Goal: Task Accomplishment & Management: Manage account settings

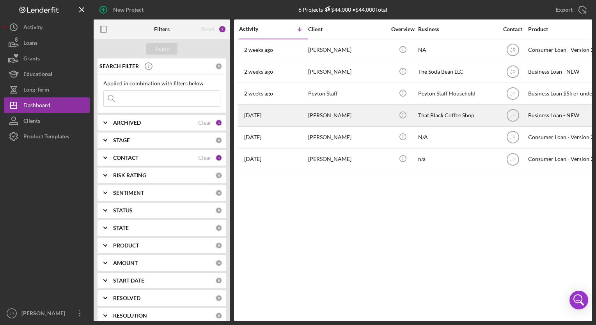
click at [337, 118] on div "[PERSON_NAME]" at bounding box center [347, 115] width 78 height 21
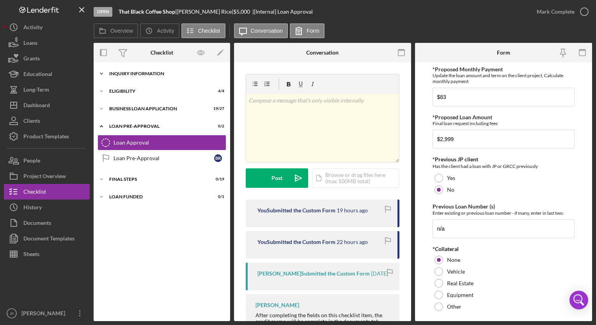
click at [101, 73] on polyline at bounding box center [101, 74] width 2 height 2
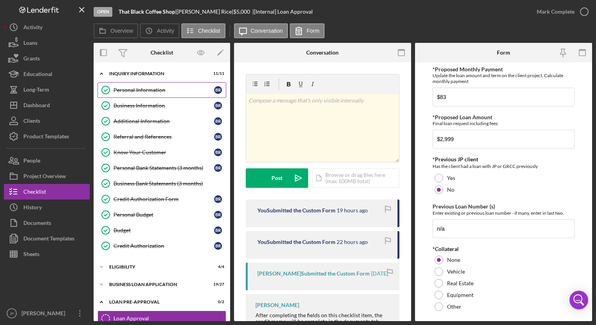
click at [128, 88] on div "Personal Information" at bounding box center [163, 90] width 101 height 6
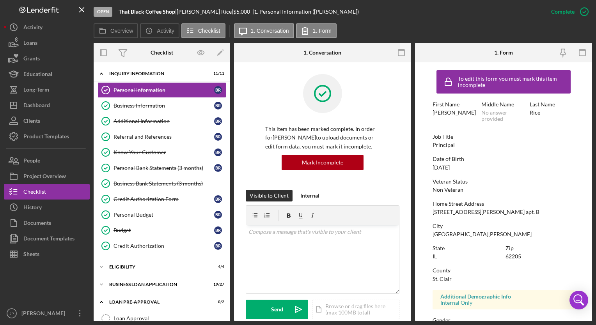
scroll to position [61, 0]
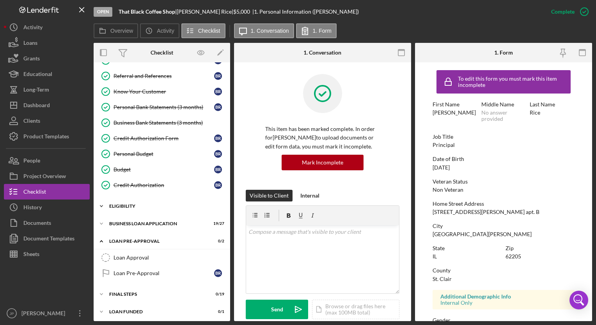
click at [104, 201] on icon "Icon/Expander" at bounding box center [102, 206] width 16 height 16
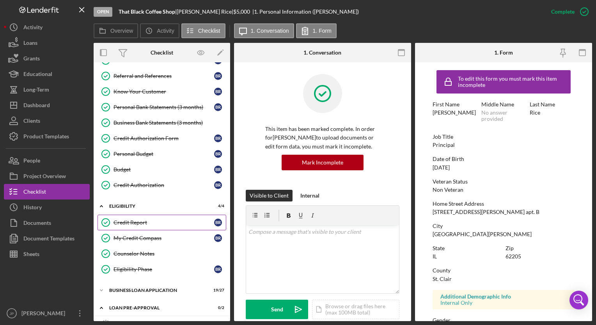
click at [127, 222] on div "Credit Report" at bounding box center [163, 222] width 101 height 6
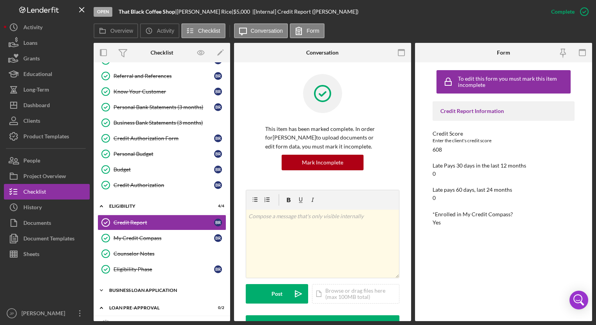
click at [103, 286] on icon "Icon/Expander" at bounding box center [102, 291] width 16 height 16
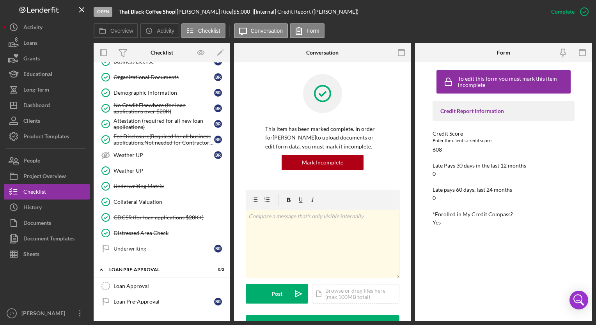
scroll to position [548, 0]
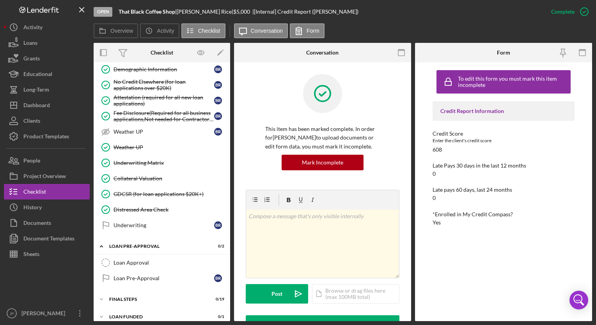
drag, startPoint x: 200, startPoint y: 277, endPoint x: 185, endPoint y: -12, distance: 289.6
click at [185, 0] on html "Open That Black Coffee Shop | [PERSON_NAME] | $5,000 $5,000 | [Internal] Credit…" at bounding box center [298, 162] width 596 height 325
click at [152, 276] on link "Loan Pre-Approval Loan Pre-Approval B R" at bounding box center [161, 278] width 129 height 16
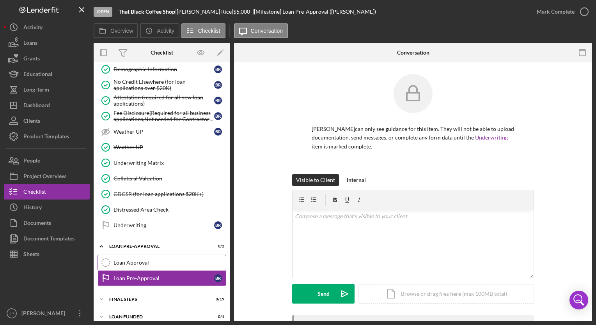
click at [154, 262] on link "Loan Approval Loan Approval" at bounding box center [161, 263] width 129 height 16
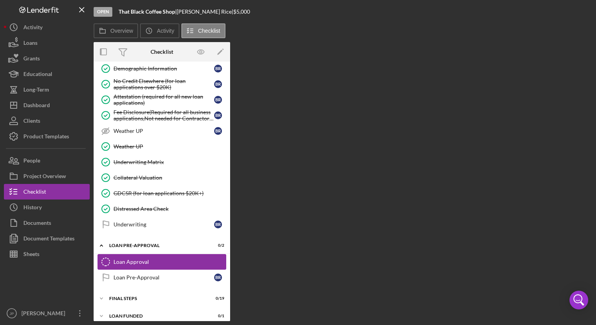
scroll to position [548, 0]
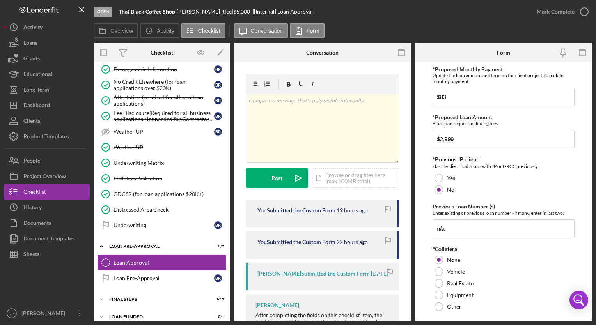
click at [154, 262] on link "Loan Approval Loan Approval" at bounding box center [161, 263] width 129 height 16
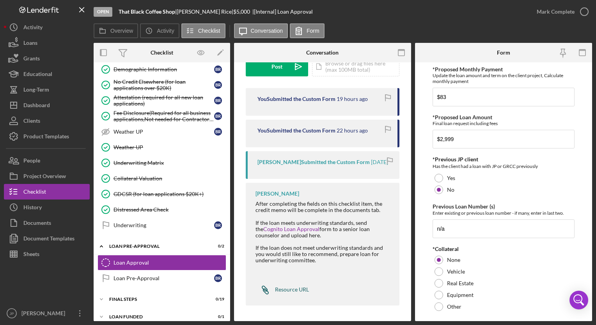
click at [289, 288] on div "Resource URL" at bounding box center [292, 289] width 34 height 6
drag, startPoint x: 227, startPoint y: 245, endPoint x: 222, endPoint y: 114, distance: 130.7
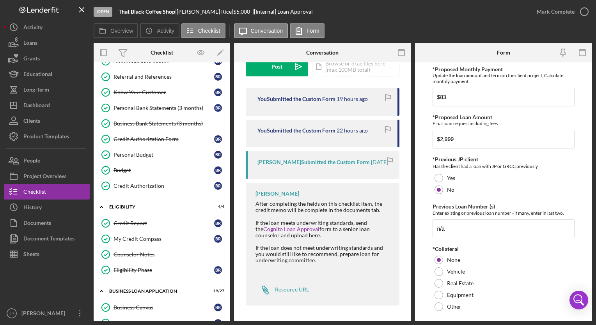
scroll to position [0, 0]
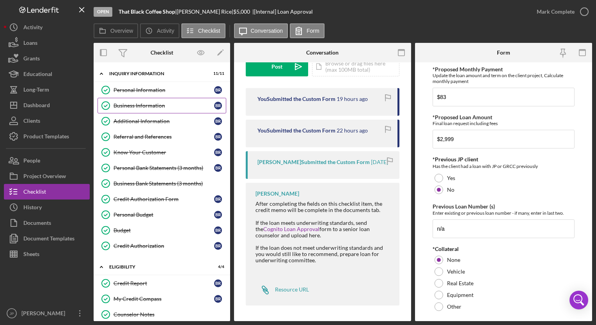
click at [139, 107] on div "Business Information" at bounding box center [163, 105] width 101 height 6
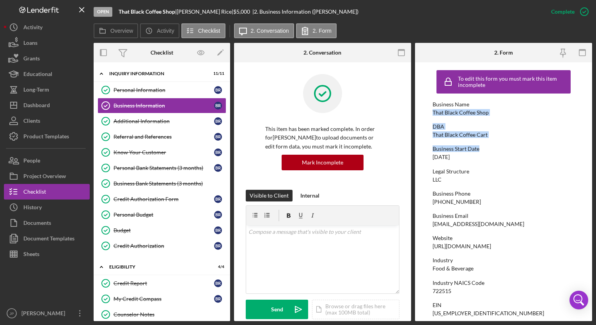
drag, startPoint x: 592, startPoint y: 107, endPoint x: 586, endPoint y: 143, distance: 36.4
click at [586, 143] on div "Open That Black Coffee Shop | [PERSON_NAME] | $5,000 $5,000 | 2. Business Infor…" at bounding box center [298, 162] width 596 height 325
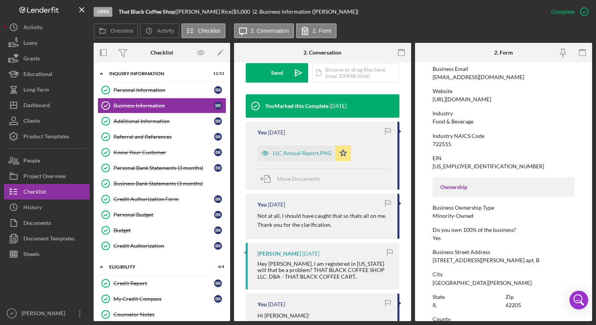
scroll to position [237, 0]
click at [403, 199] on div "This item has been marked complete. In order for [PERSON_NAME] to upload docume…" at bounding box center [322, 183] width 177 height 716
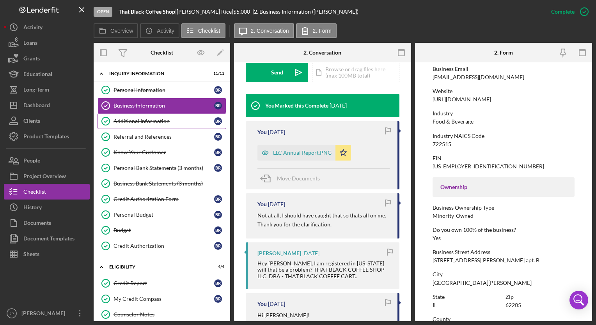
click at [137, 122] on div "Additional Information" at bounding box center [163, 121] width 101 height 6
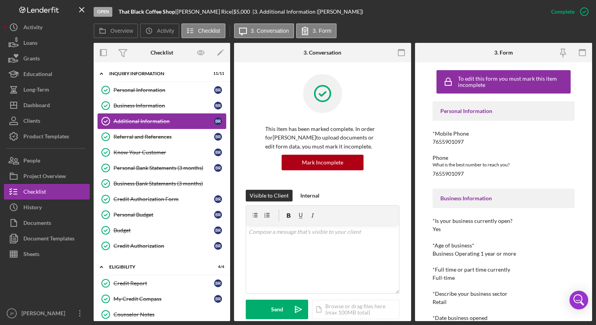
click at [137, 122] on div "Additional Information" at bounding box center [163, 121] width 101 height 6
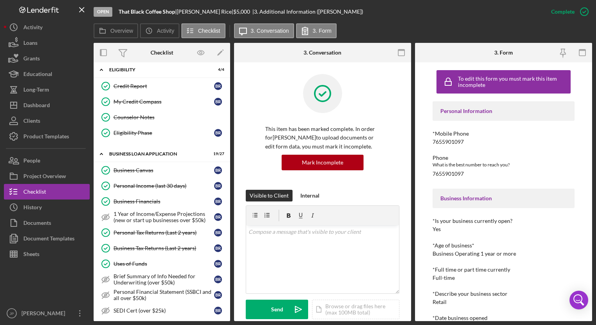
scroll to position [202, 0]
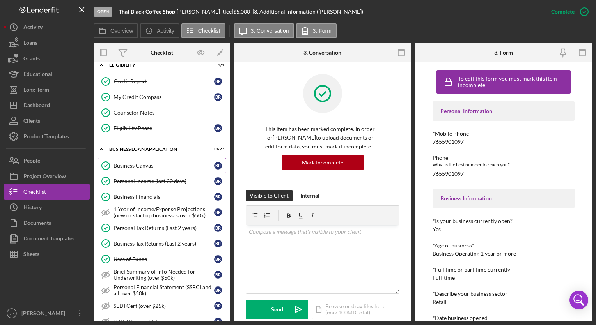
click at [125, 158] on link "Business Canvas Business Canvas B R" at bounding box center [161, 166] width 129 height 16
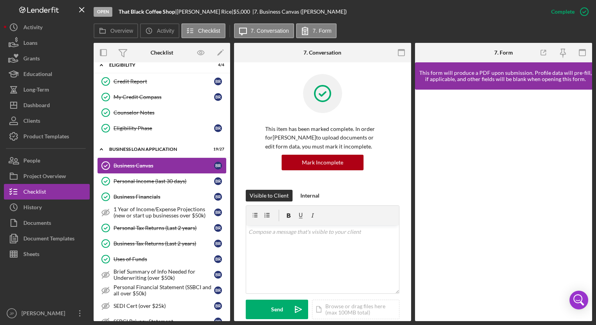
click at [125, 158] on link "Business Canvas Business Canvas B R" at bounding box center [161, 166] width 129 height 16
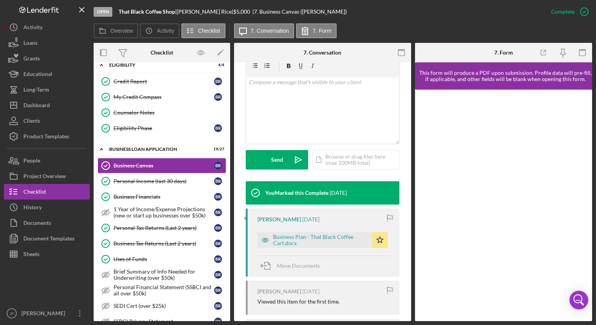
scroll to position [152, 0]
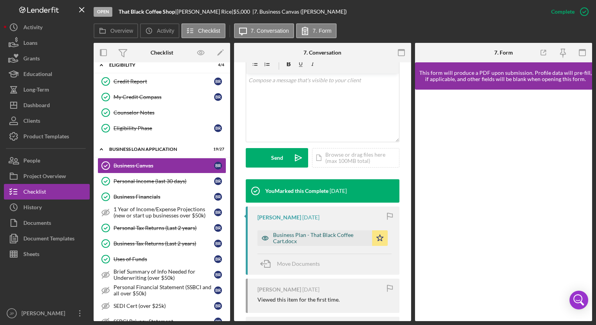
click at [349, 235] on div "Business Plan - That Black Coffee Cart.docx" at bounding box center [320, 238] width 95 height 12
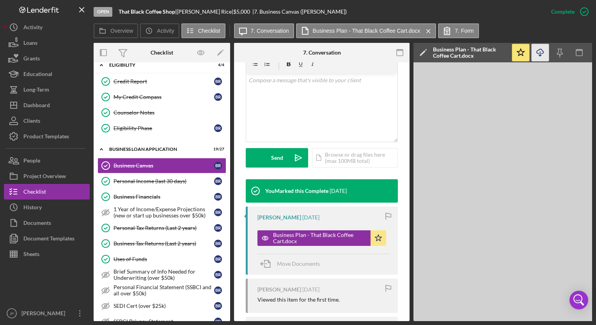
click at [540, 50] on icon "Icon/Download" at bounding box center [540, 53] width 18 height 18
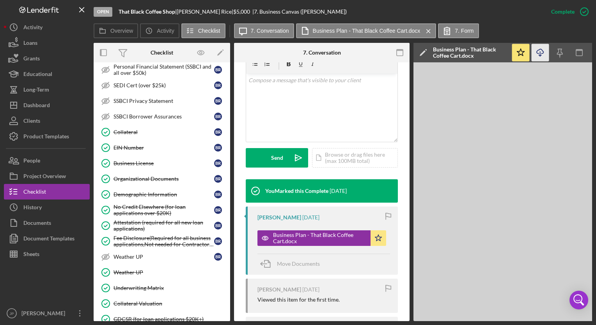
scroll to position [438, 0]
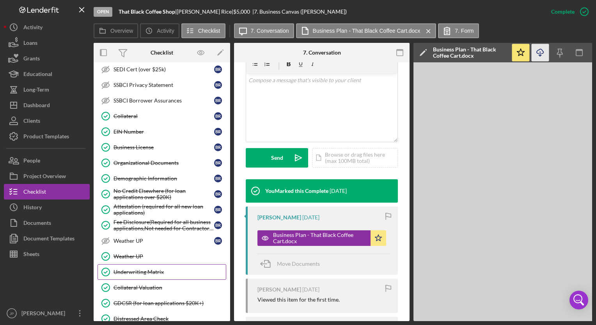
click at [184, 264] on link "Underwriting Matrix Underwriting Matrix" at bounding box center [161, 272] width 129 height 16
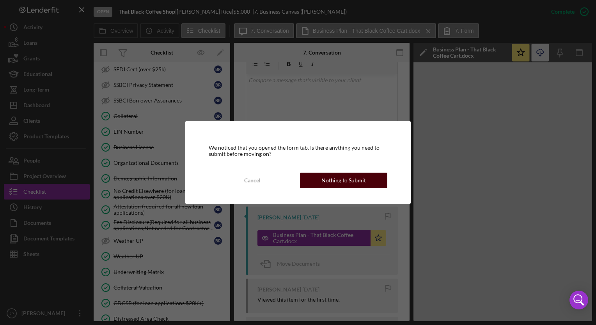
click at [356, 182] on div "Nothing to Submit" at bounding box center [343, 181] width 44 height 16
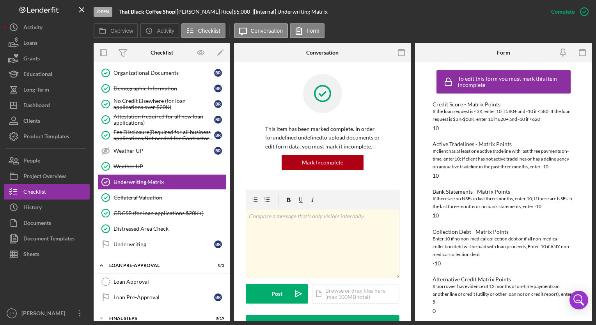
scroll to position [548, 0]
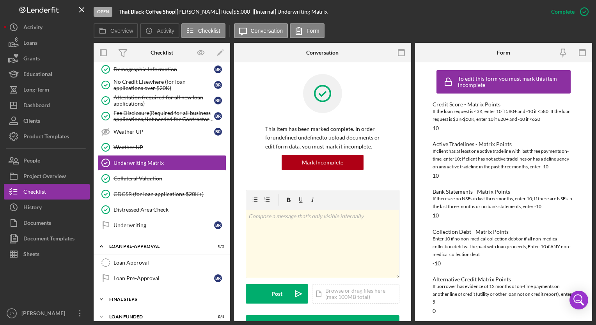
click at [104, 292] on icon "Icon/Expander" at bounding box center [102, 300] width 16 height 16
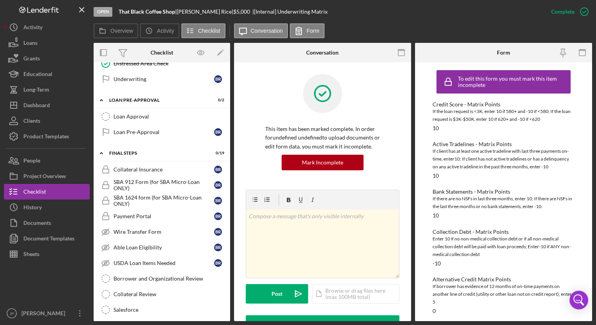
scroll to position [714, 0]
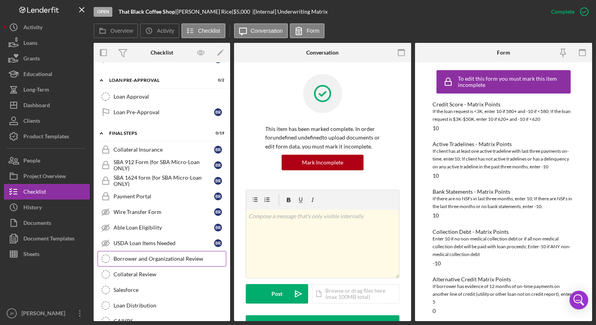
click at [143, 251] on link "Borrower and Organizational Review Borrower and Organizational Review" at bounding box center [161, 259] width 129 height 16
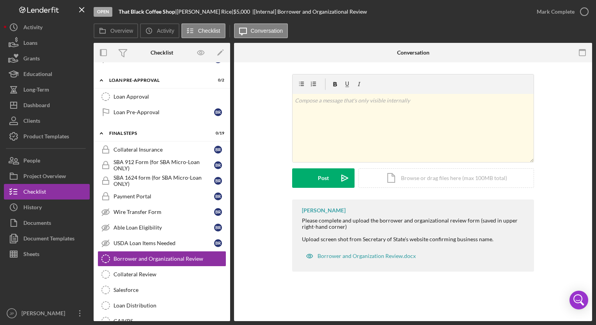
scroll to position [845, 0]
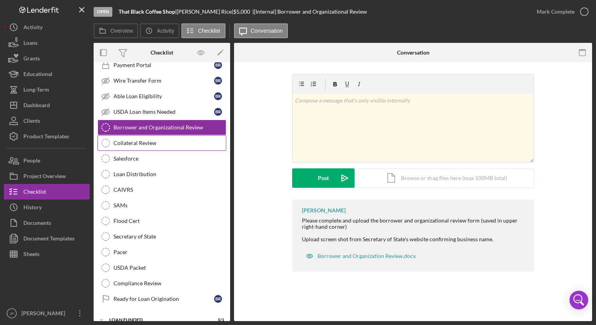
click at [154, 138] on link "Collateral Review Collateral Review" at bounding box center [161, 143] width 129 height 16
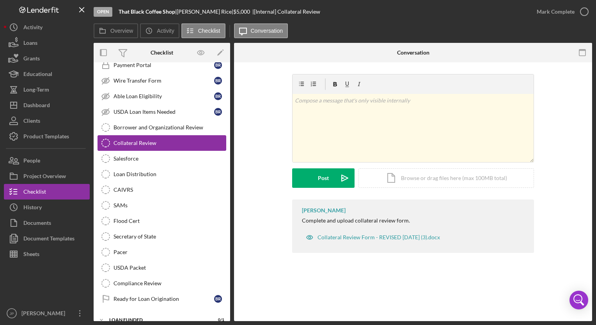
scroll to position [845, 0]
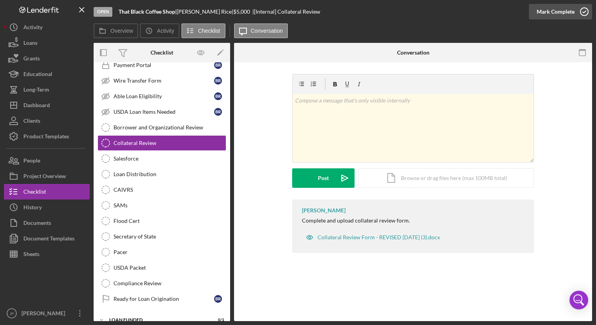
click at [554, 13] on div "Mark Complete" at bounding box center [555, 12] width 38 height 16
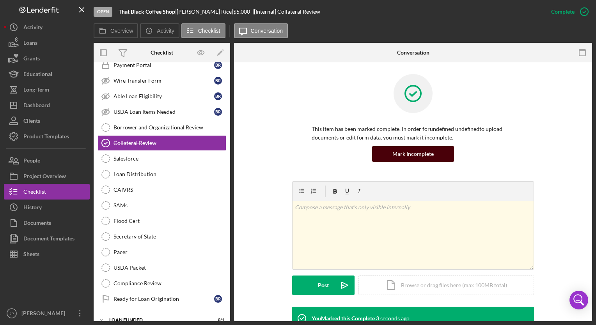
click at [426, 154] on div "Mark Incomplete" at bounding box center [412, 154] width 41 height 16
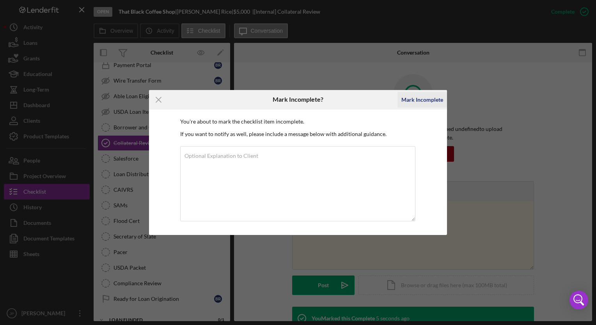
click at [424, 99] on div "Mark Incomplete" at bounding box center [422, 100] width 42 height 16
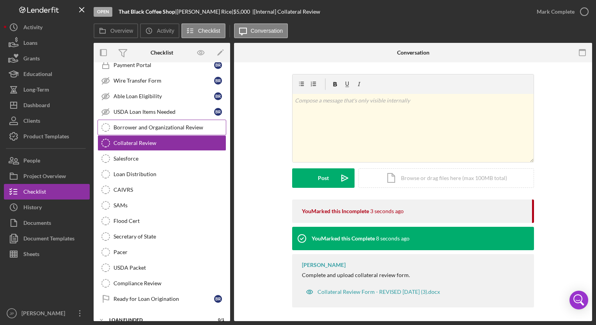
click at [155, 120] on link "Borrower and Organizational Review Borrower and Organizational Review" at bounding box center [161, 128] width 129 height 16
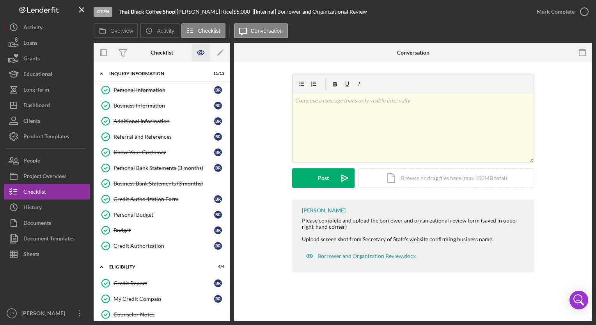
click at [202, 54] on icon "button" at bounding box center [201, 53] width 18 height 18
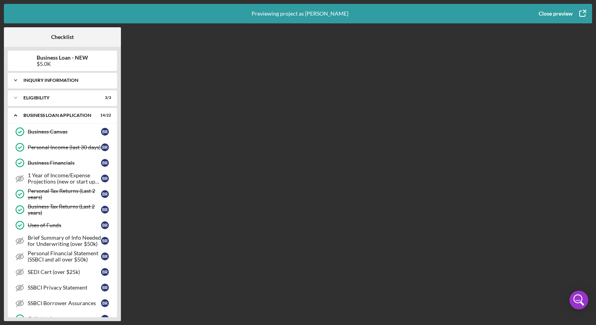
click at [66, 82] on div "INQUIRY INFORMATION" at bounding box center [65, 80] width 84 height 5
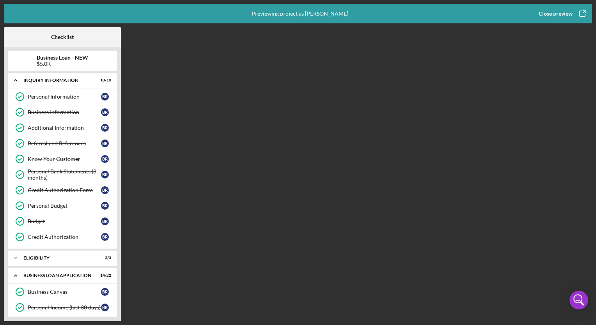
click at [562, 13] on div "Close preview" at bounding box center [555, 14] width 34 height 16
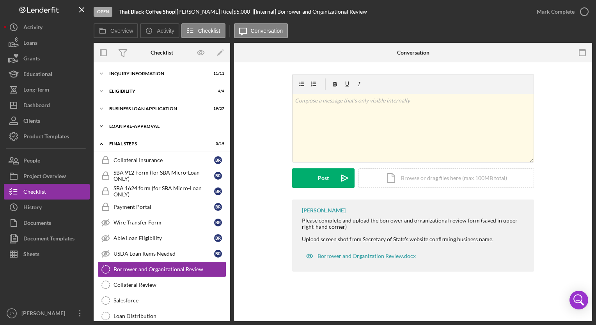
click at [101, 125] on icon "Icon/Expander" at bounding box center [102, 126] width 16 height 16
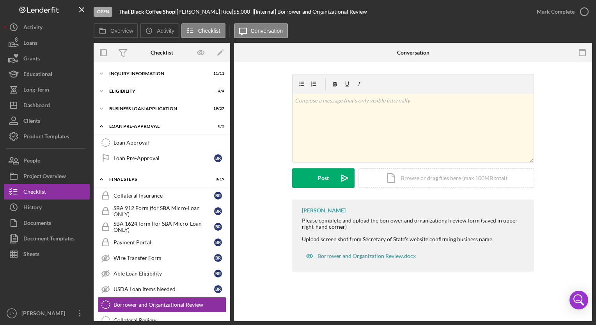
scroll to position [184, 0]
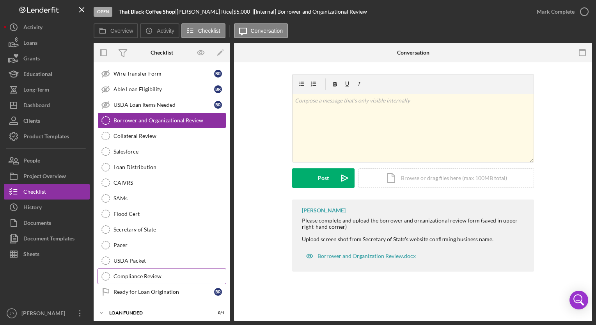
click at [161, 275] on div "Compliance Review" at bounding box center [169, 276] width 112 height 6
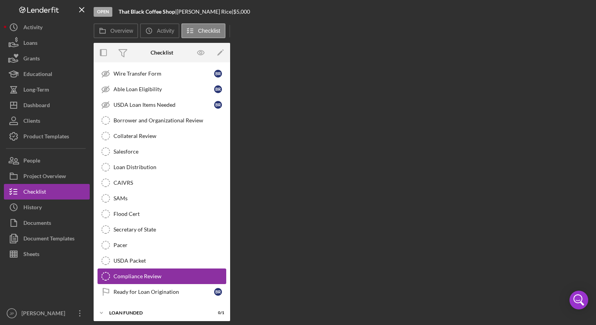
scroll to position [184, 0]
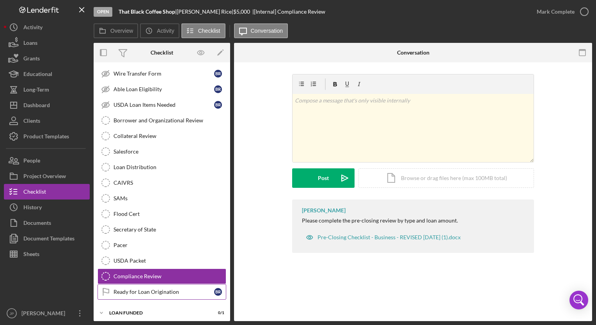
click at [159, 290] on div "Ready for Loan Origination" at bounding box center [163, 292] width 101 height 6
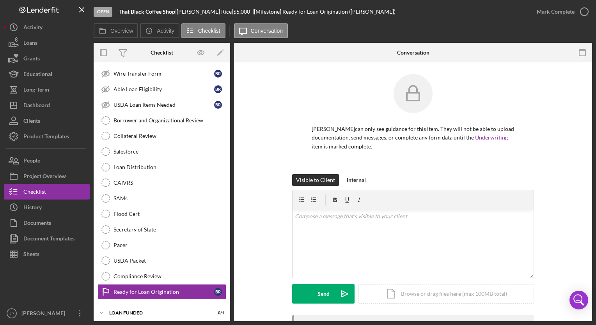
scroll to position [101, 0]
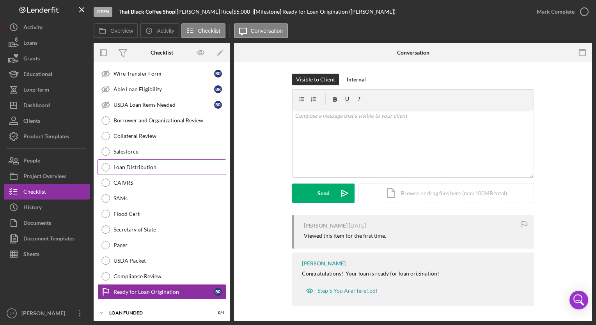
click at [151, 164] on div "Loan Distribution" at bounding box center [169, 167] width 112 height 6
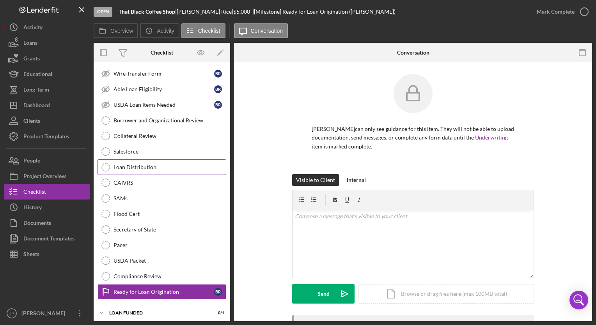
scroll to position [184, 0]
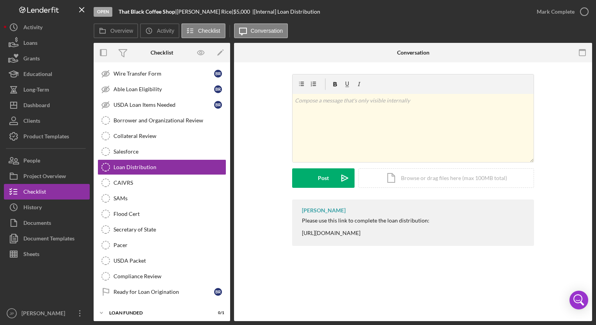
click at [338, 234] on div "Please use this link to complete the loan distribution: [URL][DOMAIN_NAME]" at bounding box center [365, 226] width 127 height 19
drag, startPoint x: 338, startPoint y: 234, endPoint x: 456, endPoint y: 236, distance: 117.7
click at [456, 236] on div "[PERSON_NAME] Please use this link to complete the loan distribution: [URL][DOM…" at bounding box center [413, 223] width 242 height 46
copy div "[URL][DOMAIN_NAME]"
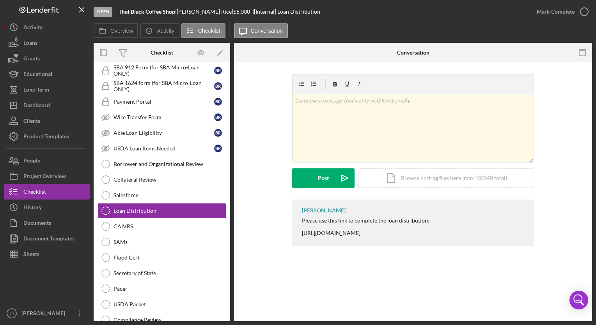
scroll to position [0, 0]
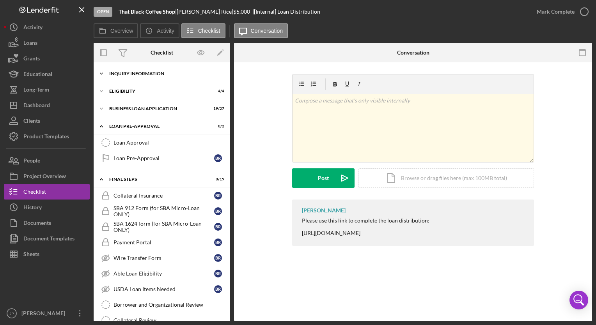
click at [161, 70] on div "Icon/Expander INQUIRY INFORMATION 11 / 11" at bounding box center [162, 74] width 136 height 16
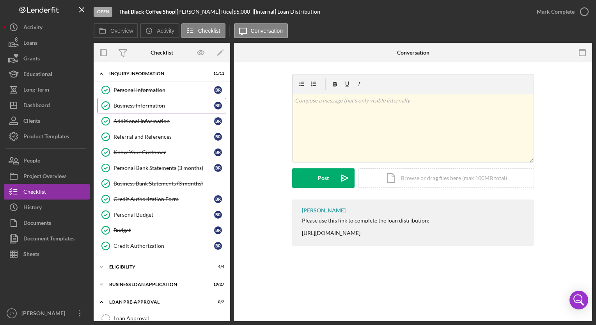
click at [126, 108] on link "Business Information Business Information B R" at bounding box center [161, 106] width 129 height 16
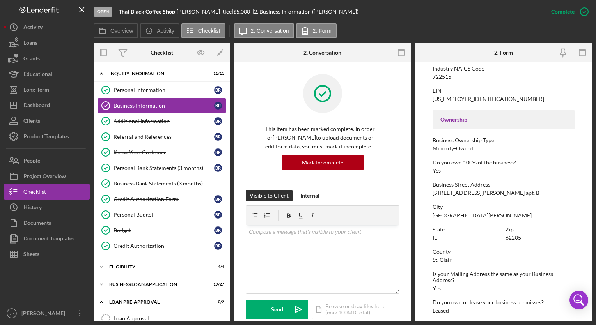
scroll to position [214, 0]
drag, startPoint x: 430, startPoint y: 193, endPoint x: 490, endPoint y: 193, distance: 59.2
click at [490, 193] on form "To edit this form you must mark this item incomplete Business Name That Black C…" at bounding box center [503, 191] width 177 height 259
copy div "[STREET_ADDRESS][PERSON_NAME] apt. B"
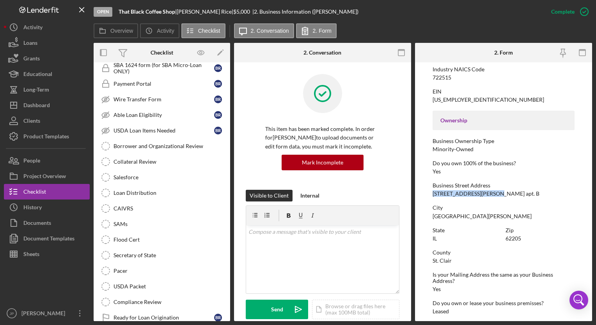
scroll to position [359, 0]
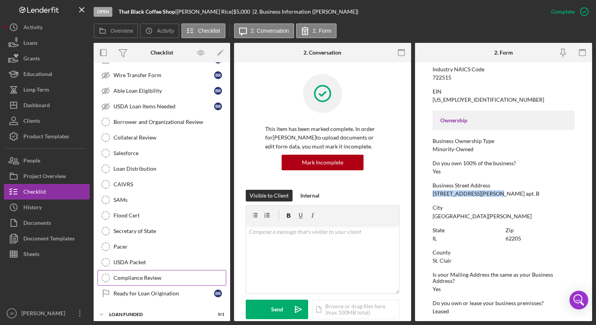
click at [163, 275] on div "Compliance Review" at bounding box center [169, 278] width 112 height 6
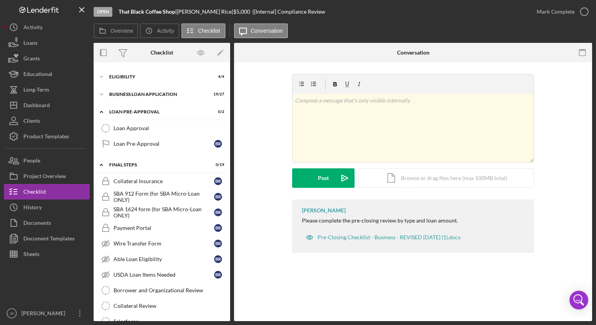
scroll to position [189, 0]
